Goal: Transaction & Acquisition: Purchase product/service

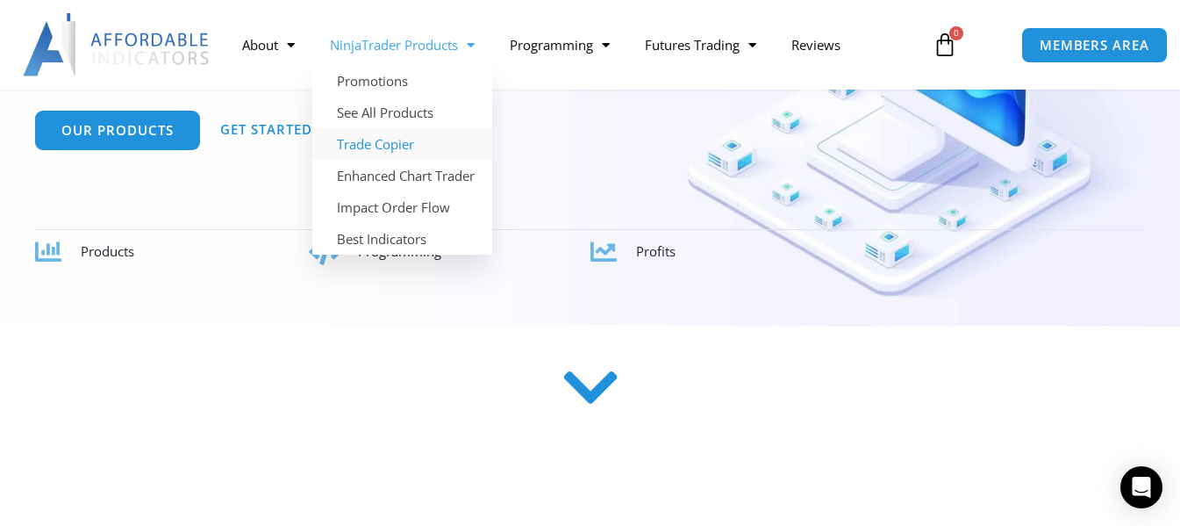
click at [350, 147] on link "Trade Copier" at bounding box center [402, 144] width 180 height 32
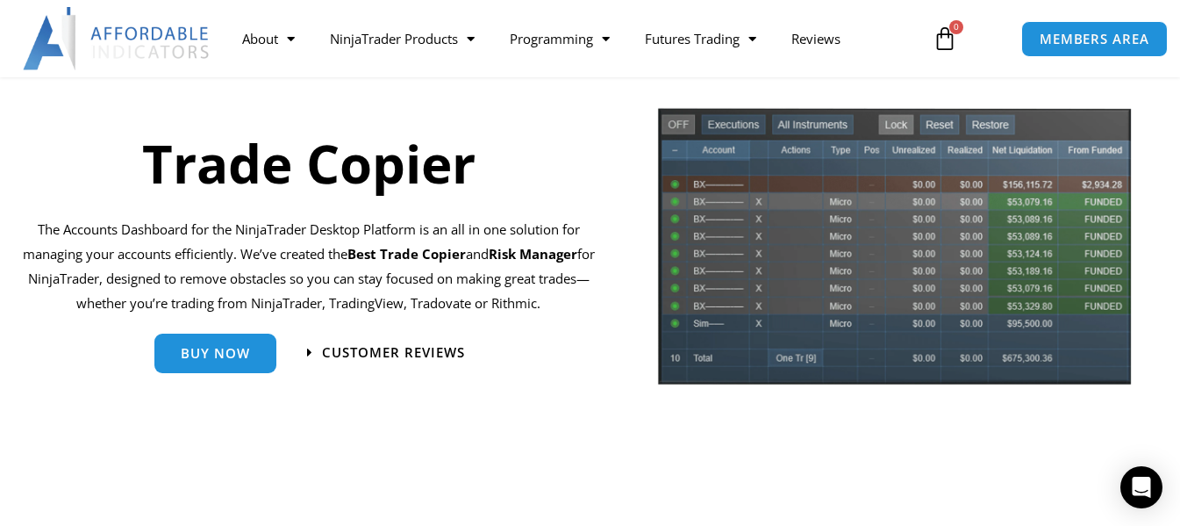
scroll to position [175, 0]
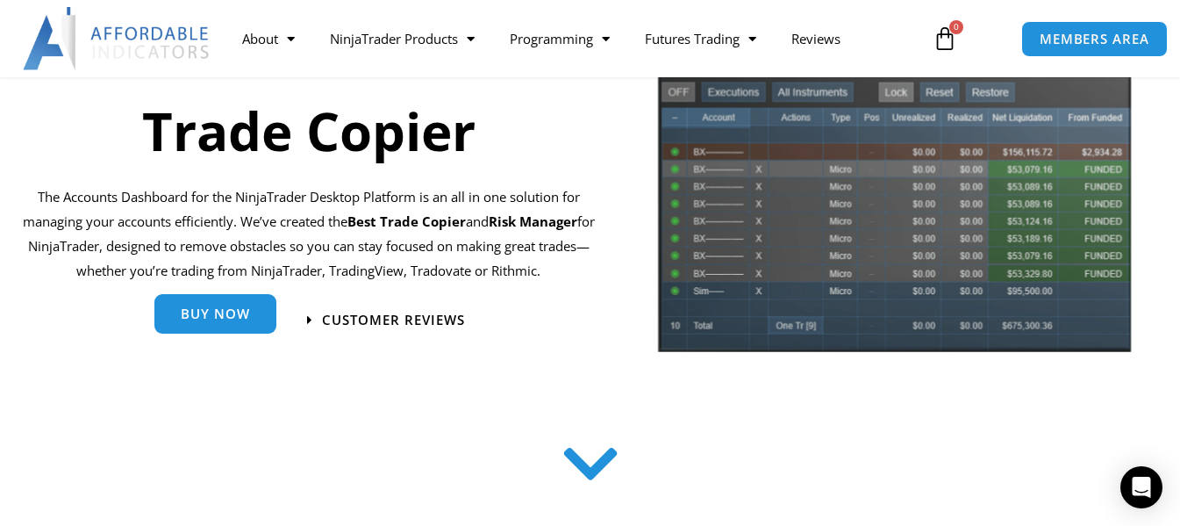
click at [193, 326] on link "Buy Now" at bounding box center [215, 316] width 122 height 39
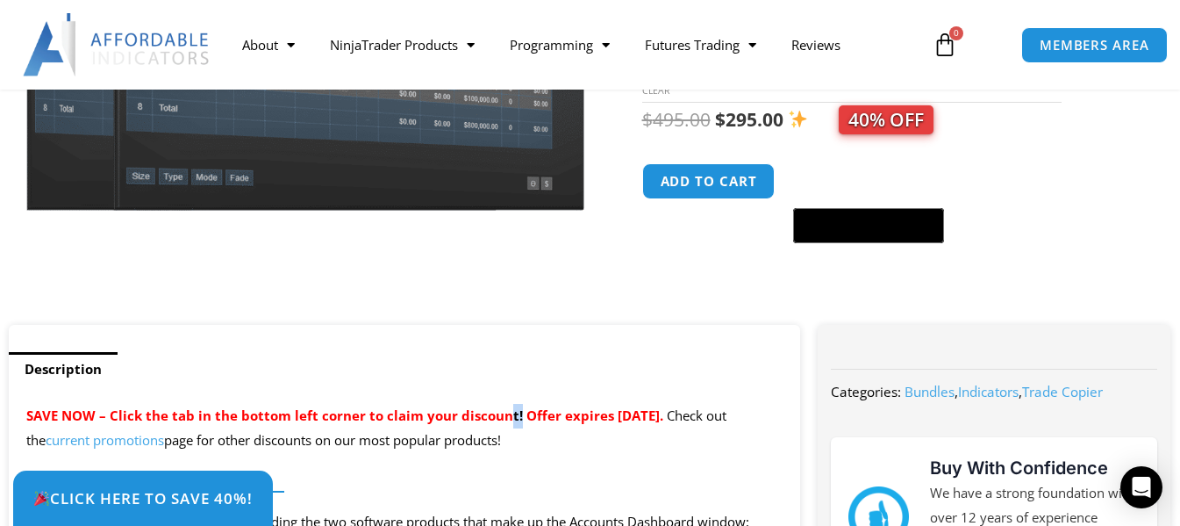
drag, startPoint x: 504, startPoint y: 393, endPoint x: 515, endPoint y: 389, distance: 12.2
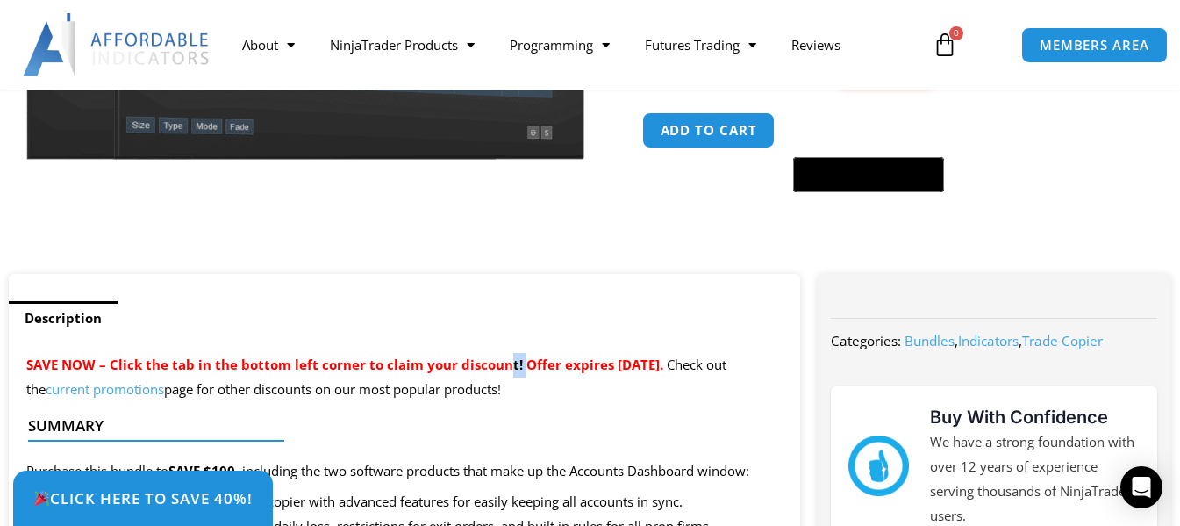
scroll to position [702, 0]
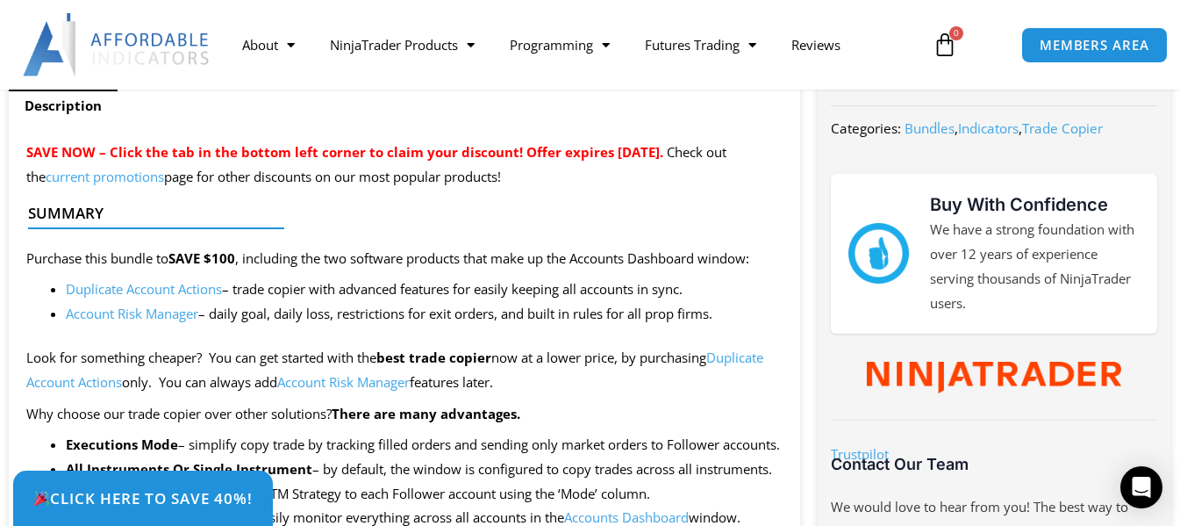
click at [353, 318] on li "Account Risk Manager – daily goal, daily loss, restrictions for exit orders, an…" at bounding box center [424, 314] width 717 height 25
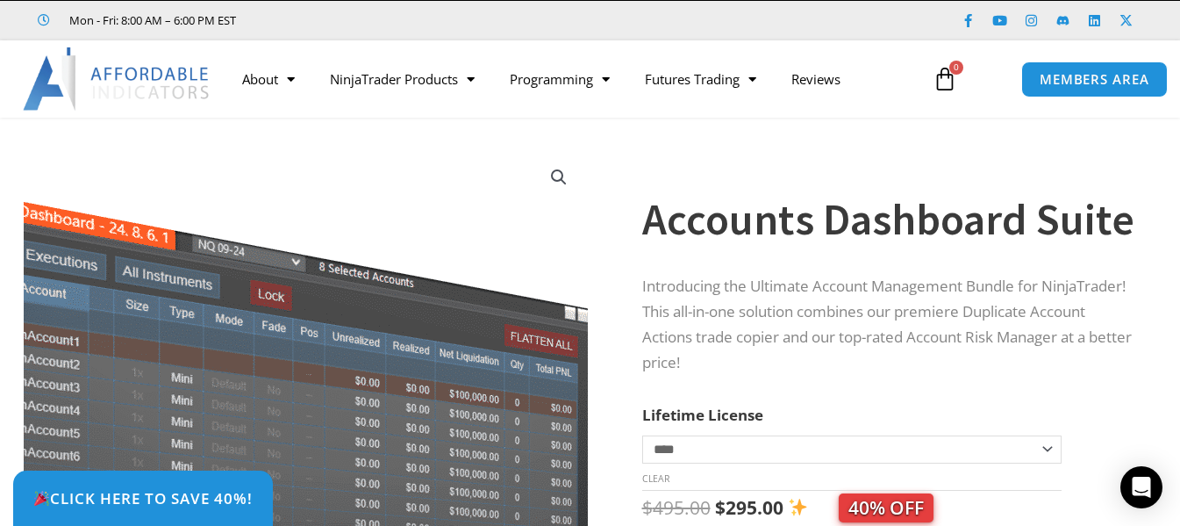
scroll to position [0, 0]
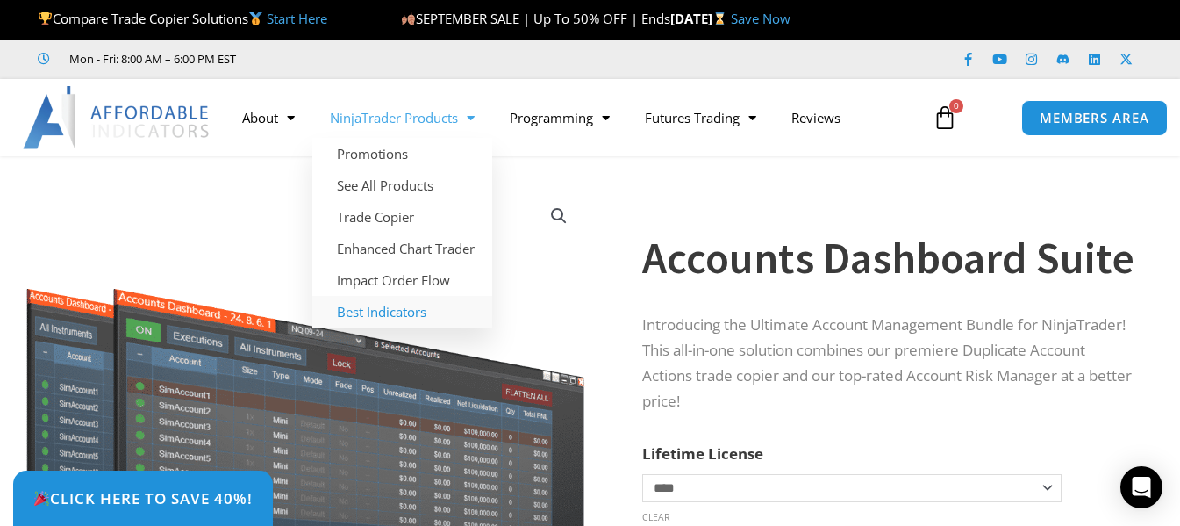
click at [369, 314] on link "Best Indicators" at bounding box center [402, 312] width 180 height 32
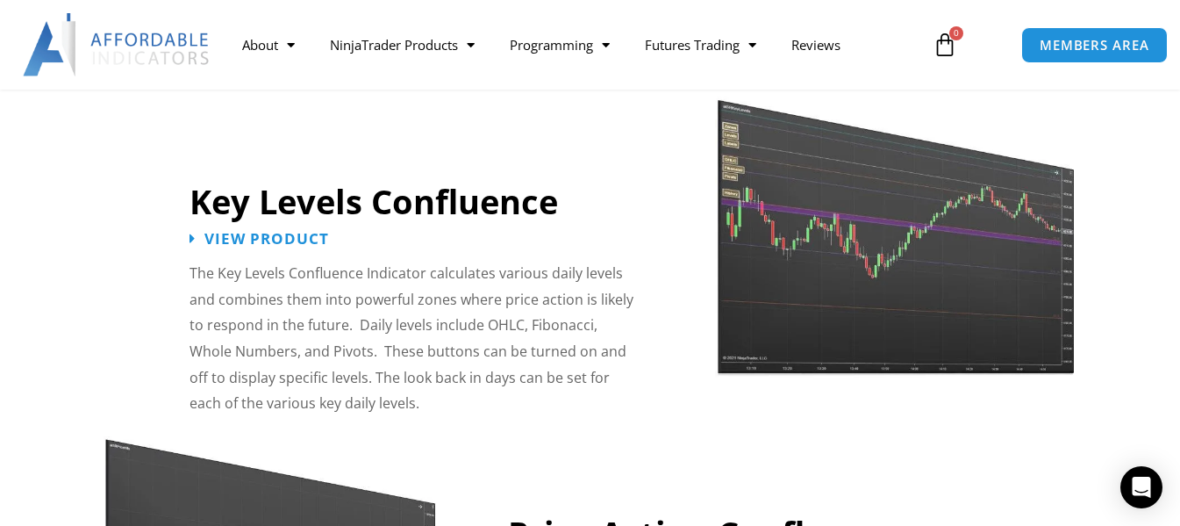
scroll to position [1930, 0]
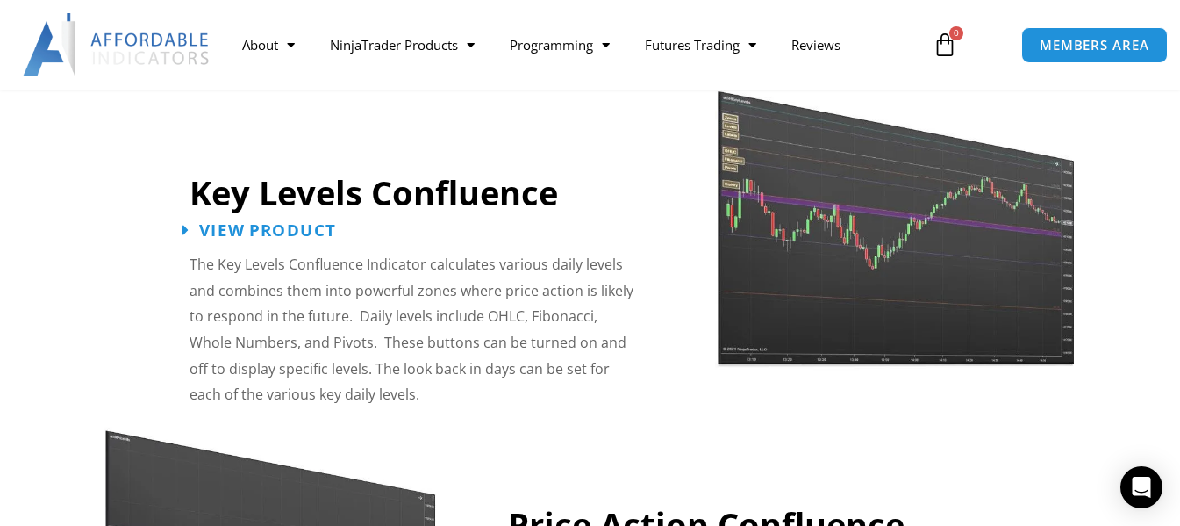
click at [281, 221] on span "View Product" at bounding box center [267, 229] width 137 height 17
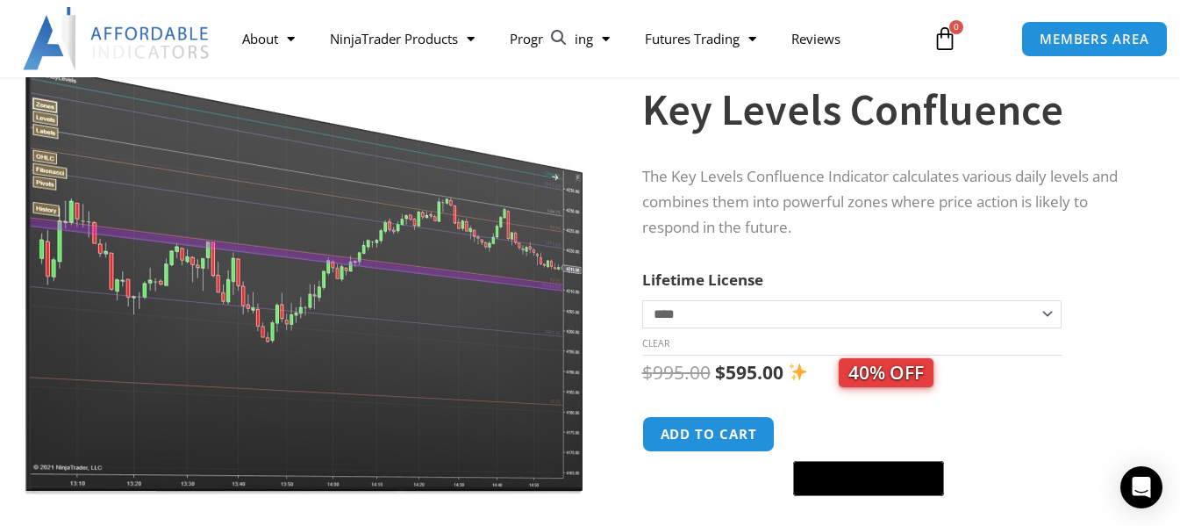
scroll to position [175, 0]
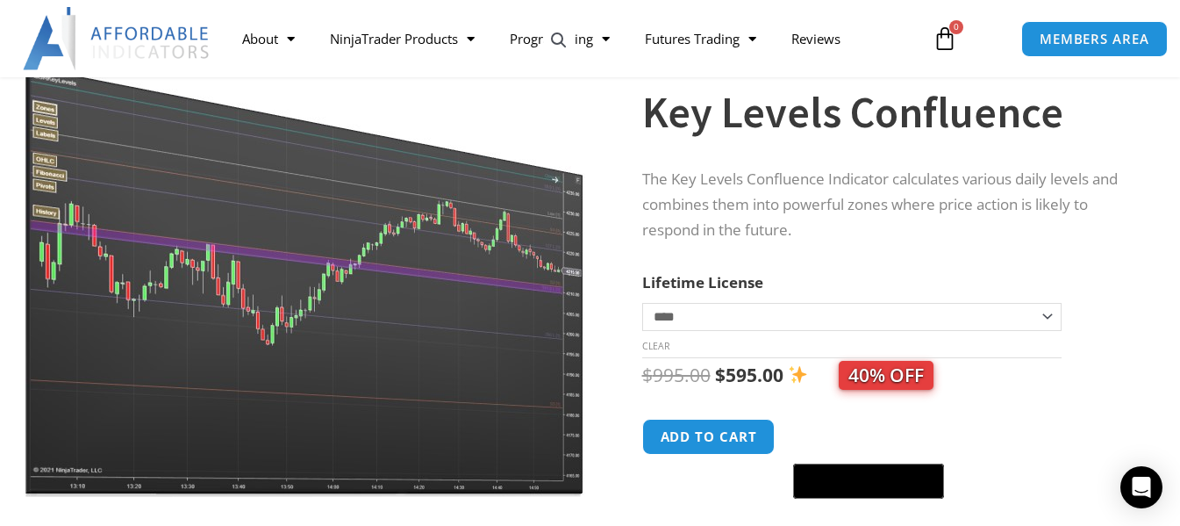
click at [671, 309] on select "**********" at bounding box center [852, 317] width 420 height 28
click at [645, 324] on select "**********" at bounding box center [852, 317] width 420 height 28
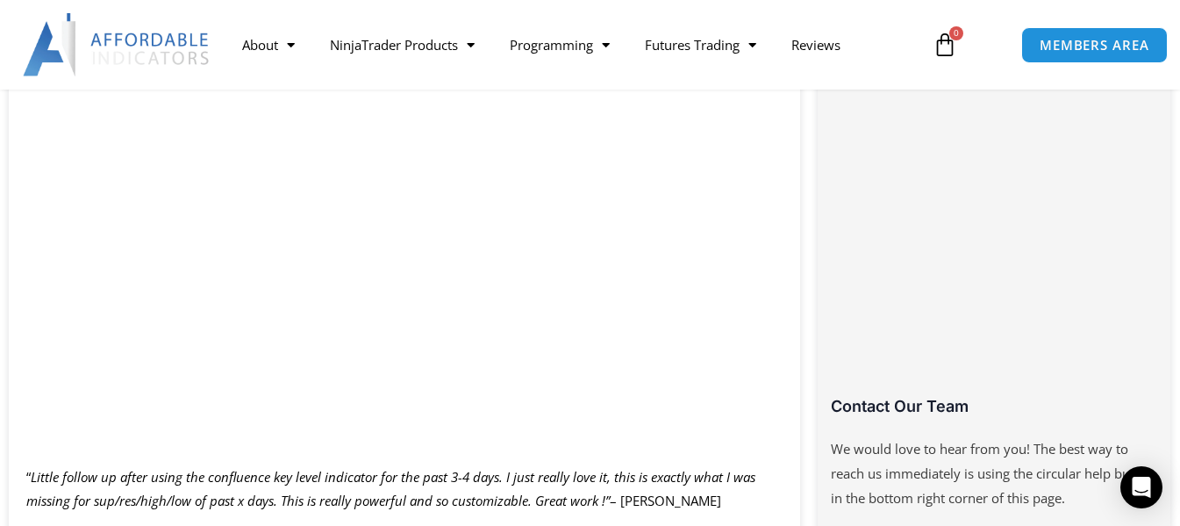
scroll to position [0, 0]
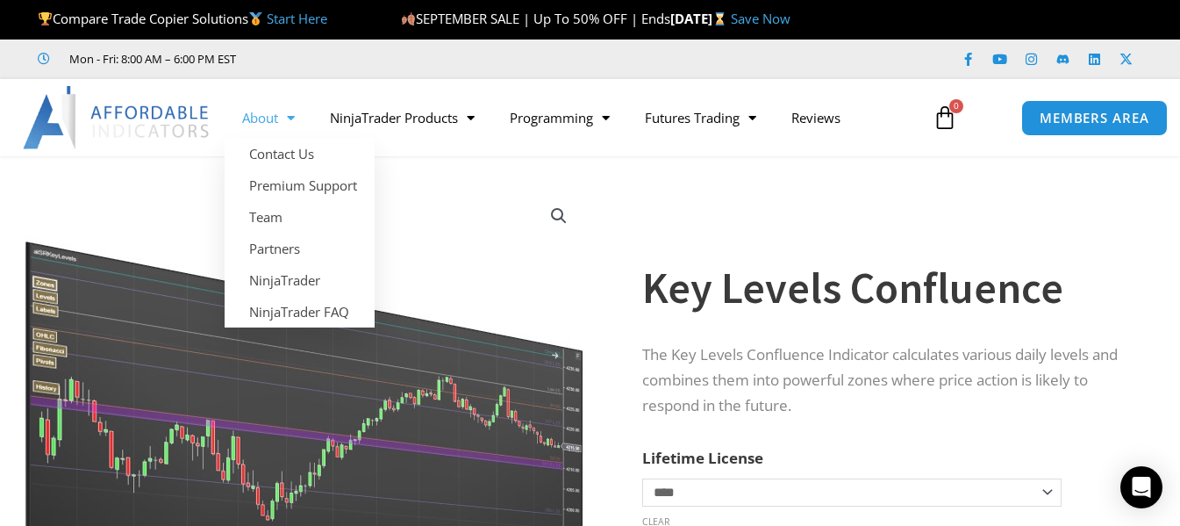
click at [156, 111] on img at bounding box center [117, 117] width 189 height 63
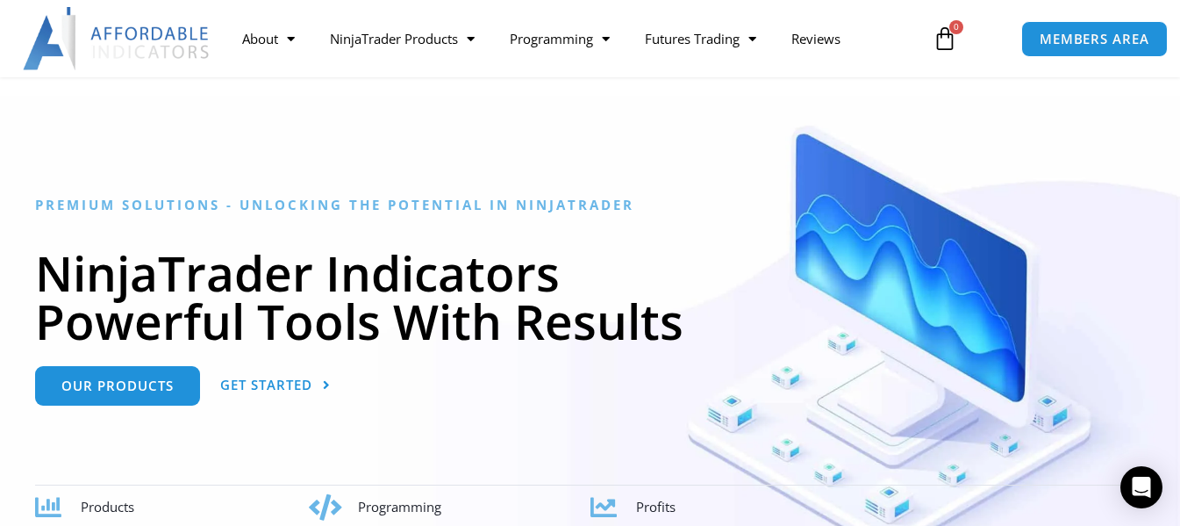
scroll to position [88, 0]
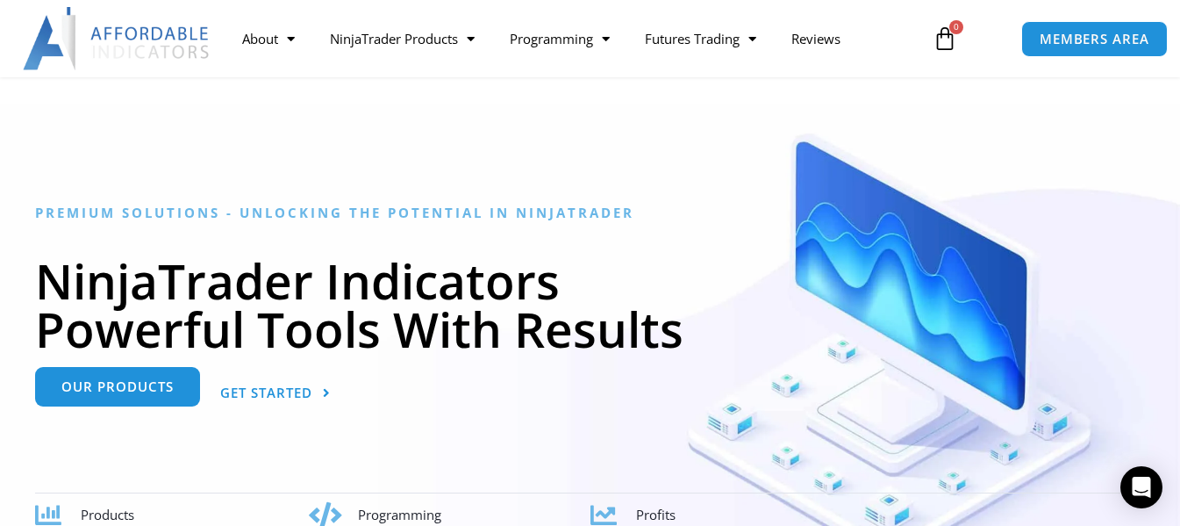
click at [162, 390] on span "Our Products" at bounding box center [117, 386] width 112 height 13
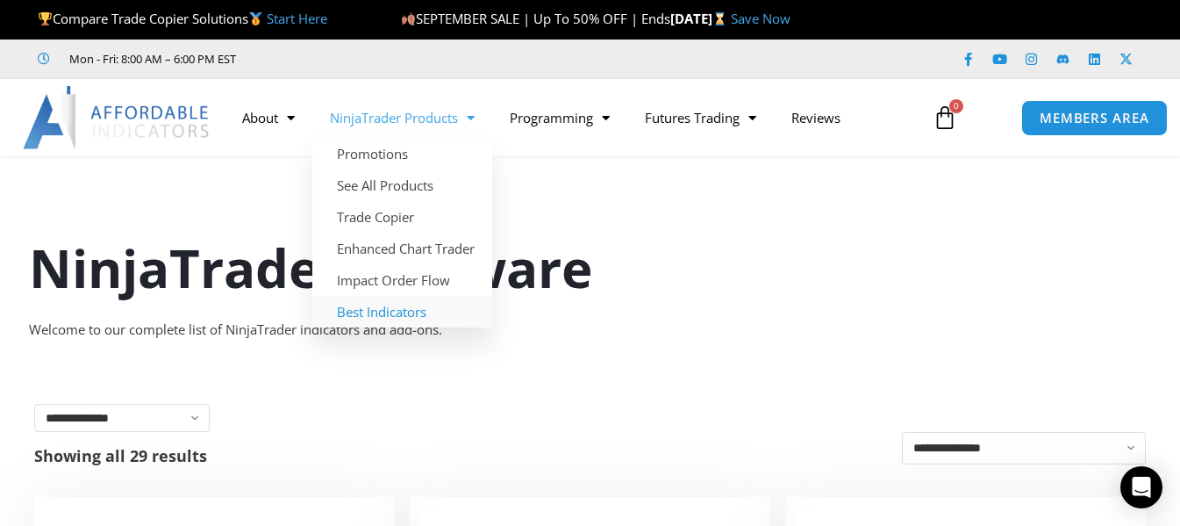
click at [412, 315] on link "Best Indicators" at bounding box center [402, 312] width 180 height 32
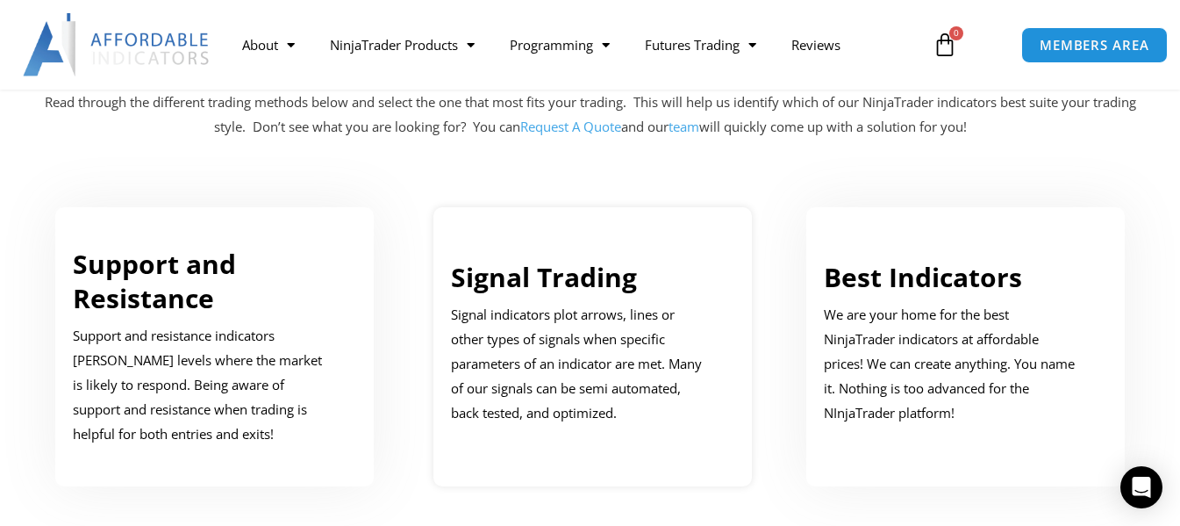
scroll to position [965, 0]
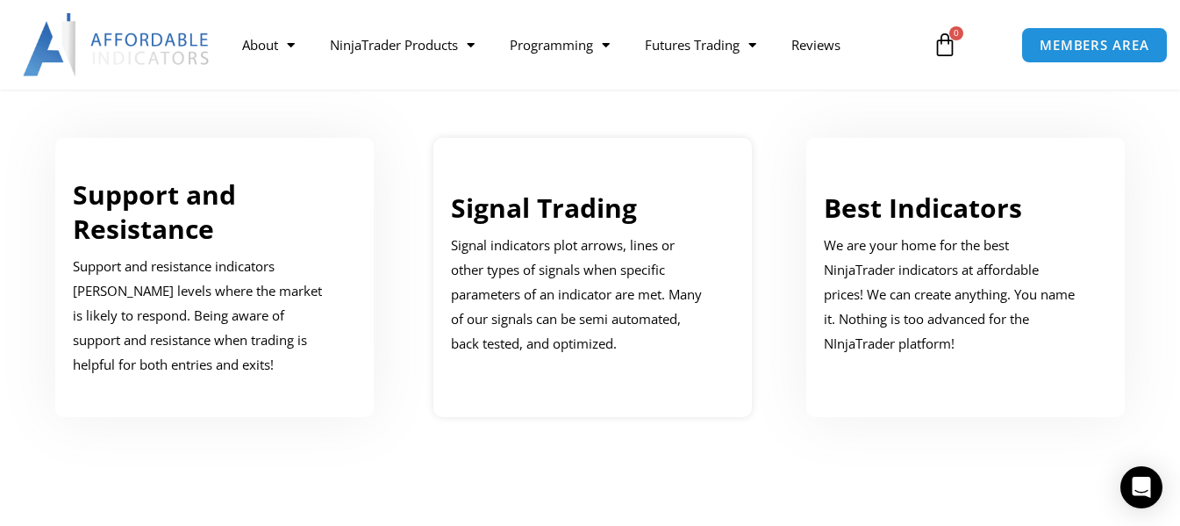
click at [581, 268] on p "Signal indicators plot arrows, lines or other types of signals when specific pa…" at bounding box center [580, 294] width 258 height 122
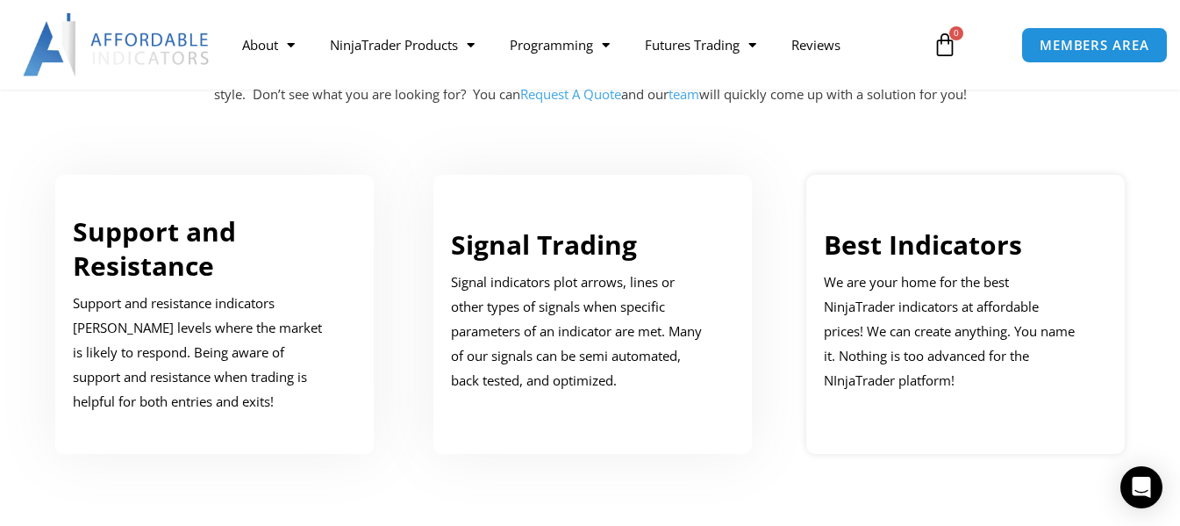
scroll to position [929, 0]
click at [905, 251] on link "Best Indicators" at bounding box center [923, 243] width 198 height 36
click at [992, 365] on p "We are your home for the best NinjaTrader indicators at affordable prices! We c…" at bounding box center [953, 330] width 258 height 122
click at [955, 247] on link "Best Indicators" at bounding box center [923, 243] width 198 height 36
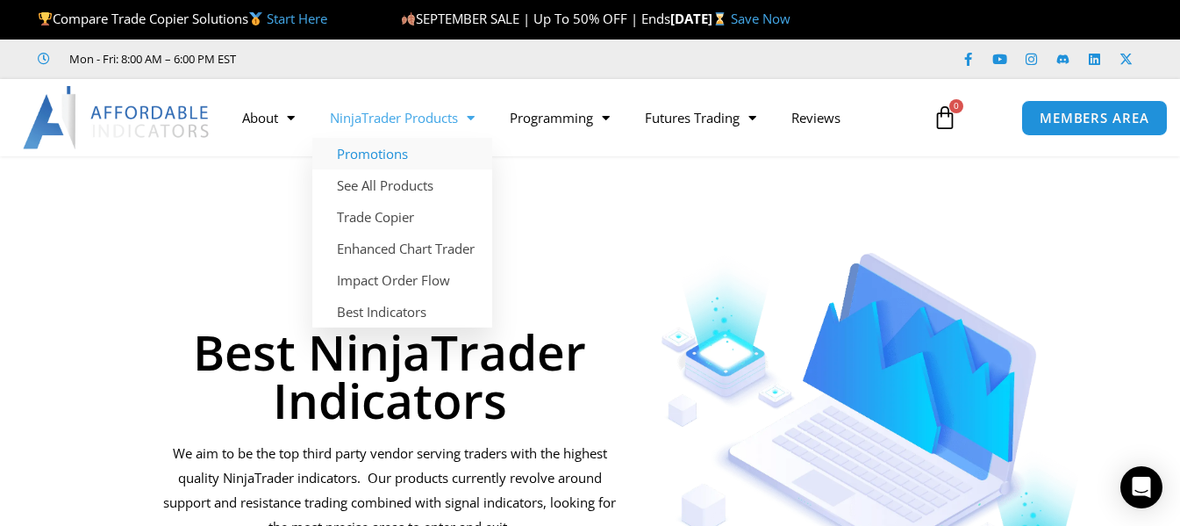
click at [381, 155] on link "Promotions" at bounding box center [402, 154] width 180 height 32
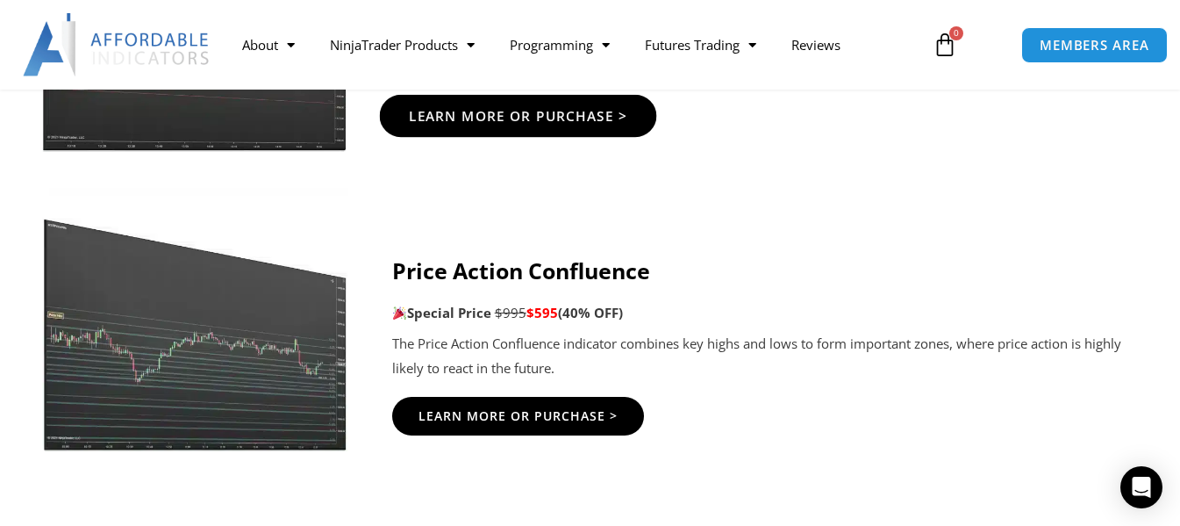
scroll to position [3246, 0]
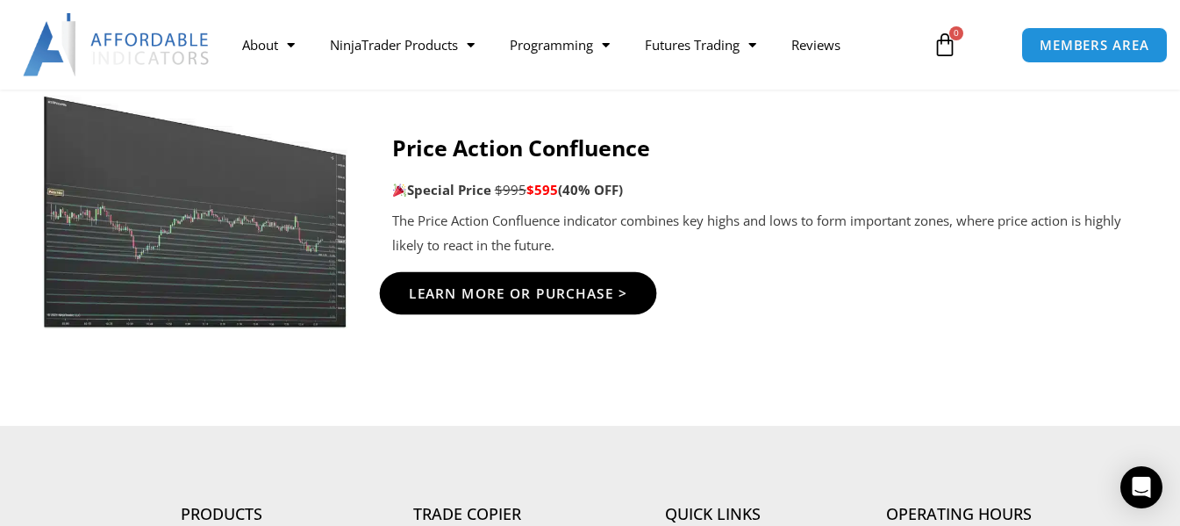
click at [477, 304] on link "Learn More Or Purchase >" at bounding box center [517, 292] width 277 height 42
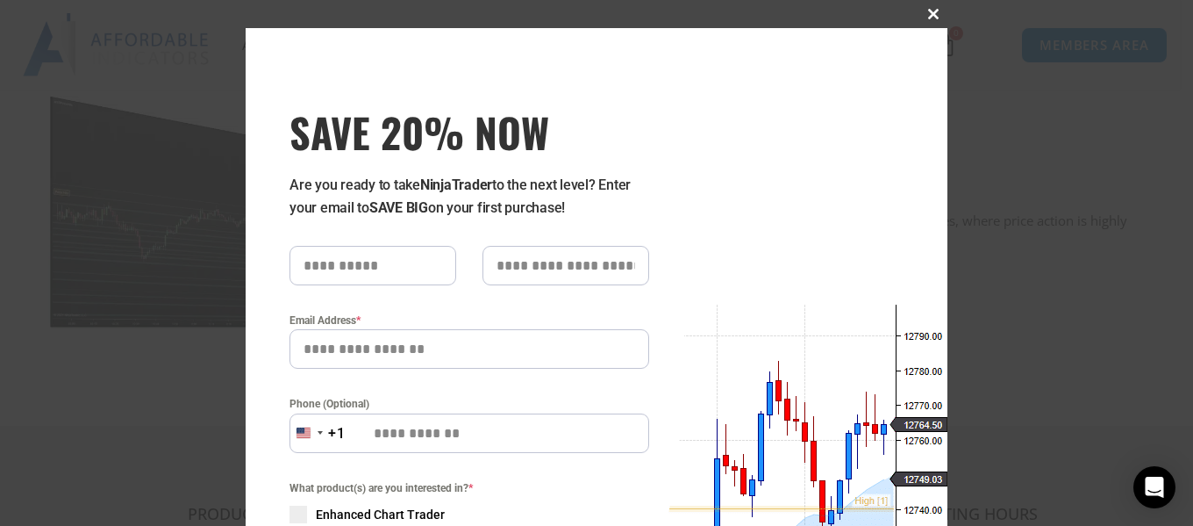
click at [924, 11] on span "SAVE 20% NOW popup" at bounding box center [933, 14] width 28 height 11
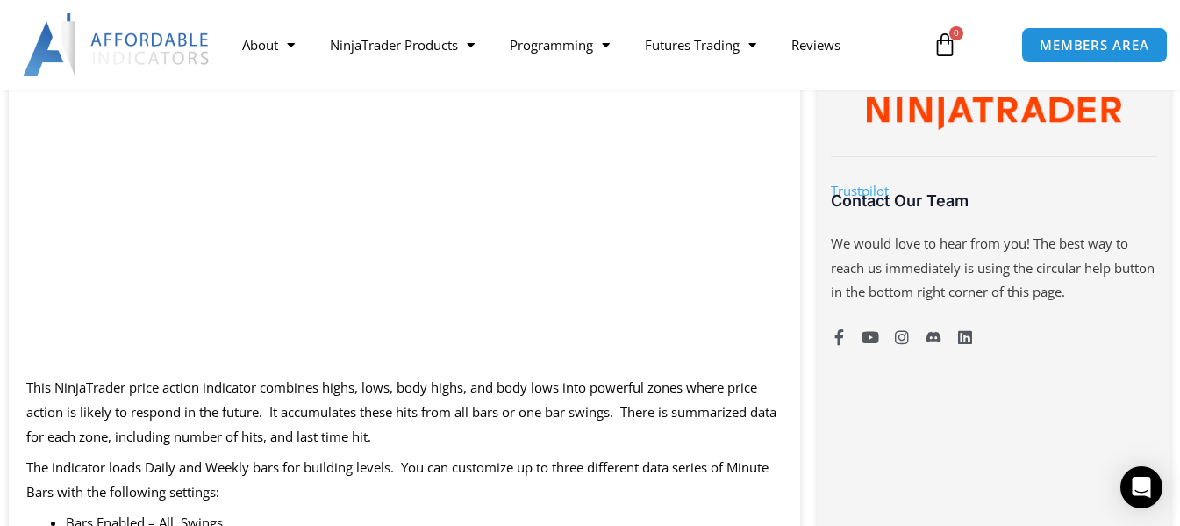
scroll to position [1228, 0]
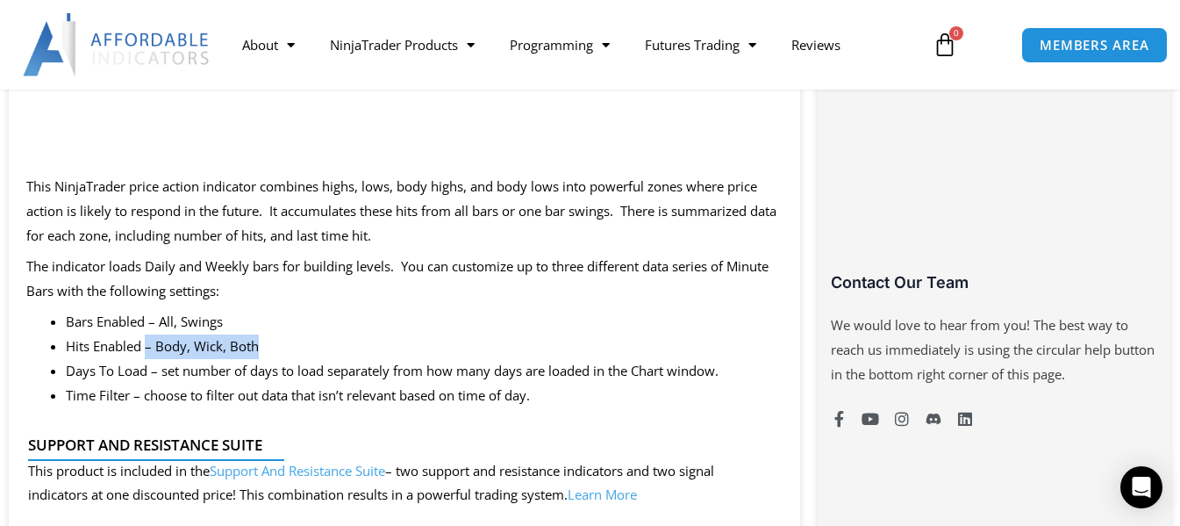
drag, startPoint x: 149, startPoint y: 353, endPoint x: 282, endPoint y: 355, distance: 132.5
click at [282, 355] on li "Hits Enabled – Body, Wick, Both" at bounding box center [424, 346] width 717 height 25
click at [340, 364] on li "Days To Load – set number of days to load separately from how many days are loa…" at bounding box center [424, 371] width 717 height 25
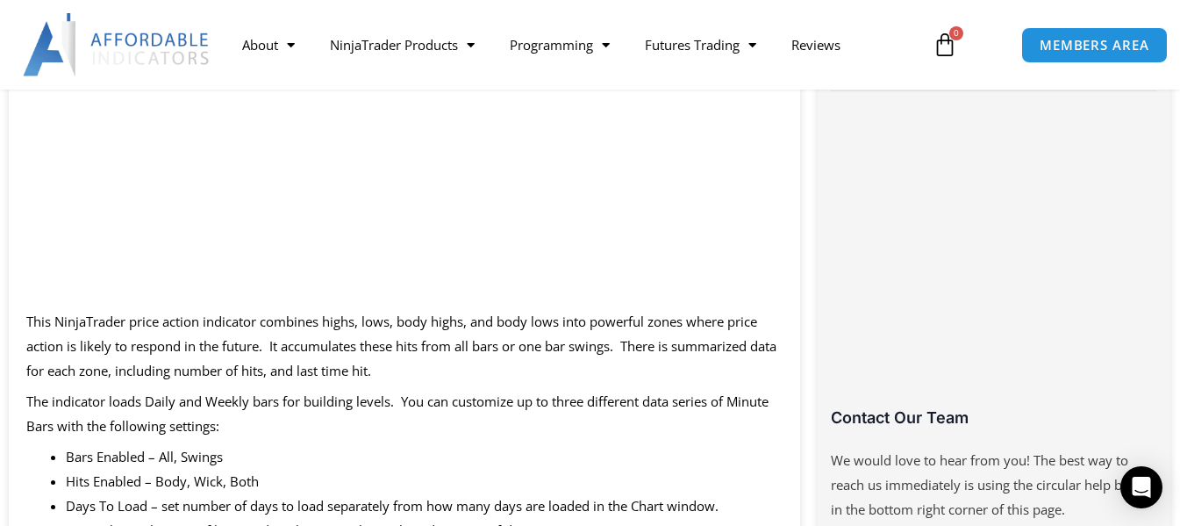
scroll to position [790, 0]
